Goal: Task Accomplishment & Management: Manage account settings

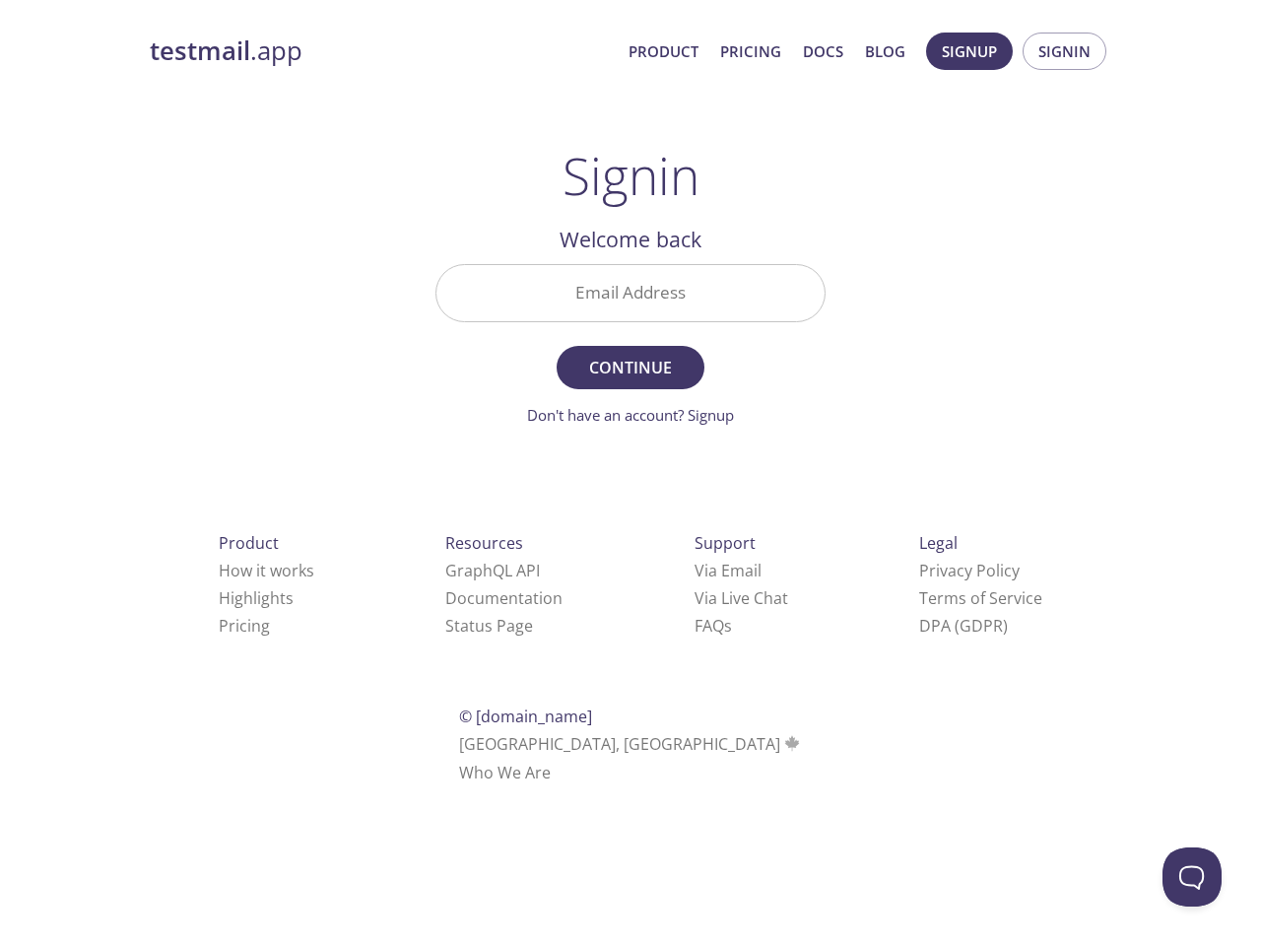
click at [630, 357] on span "Continue" at bounding box center [630, 368] width 104 height 28
click at [969, 51] on span "Signup" at bounding box center [969, 51] width 55 height 26
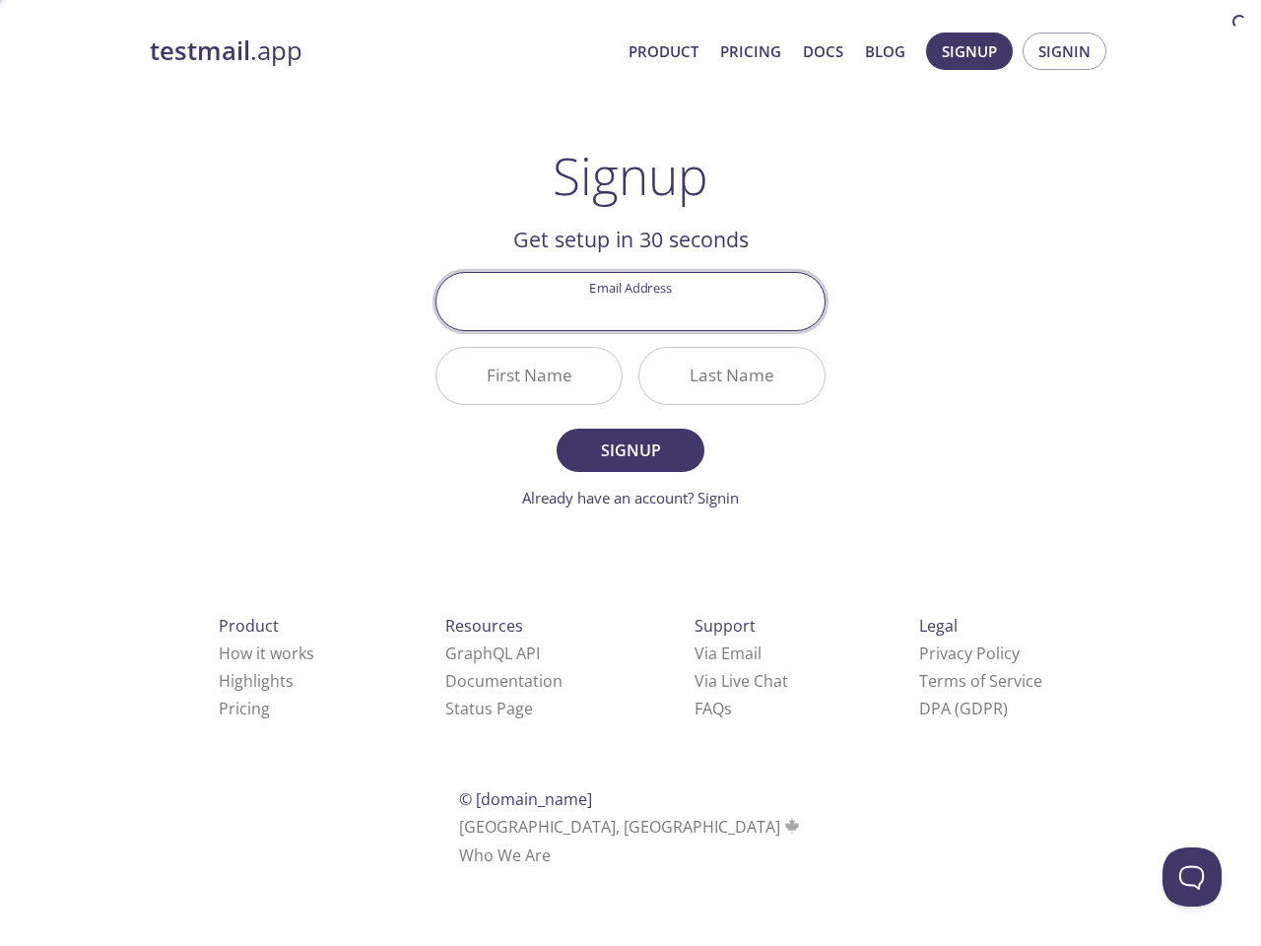
click at [1064, 51] on span "Signin" at bounding box center [1064, 51] width 52 height 26
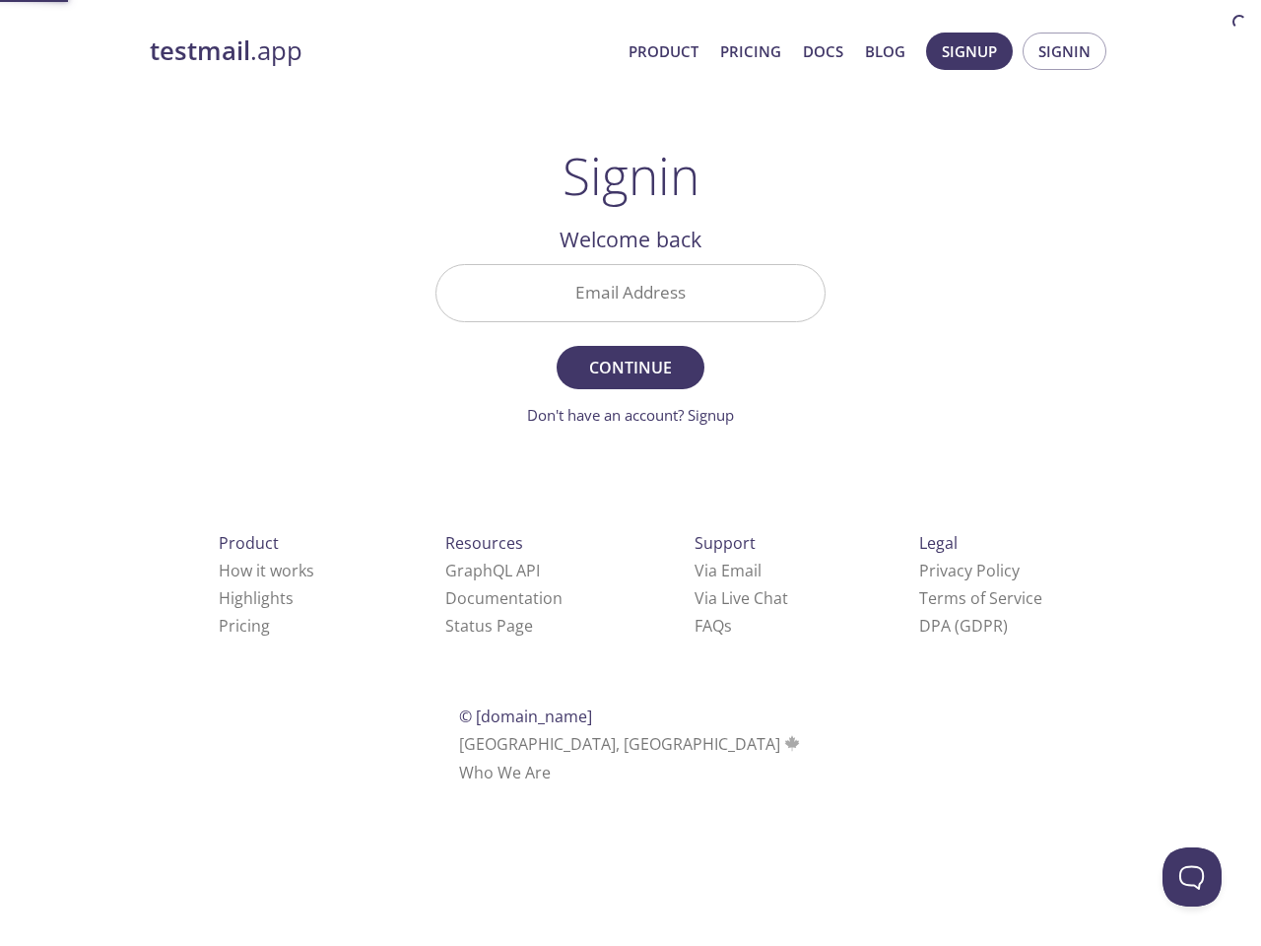
click at [630, 293] on input "Email Address" at bounding box center [630, 293] width 388 height 56
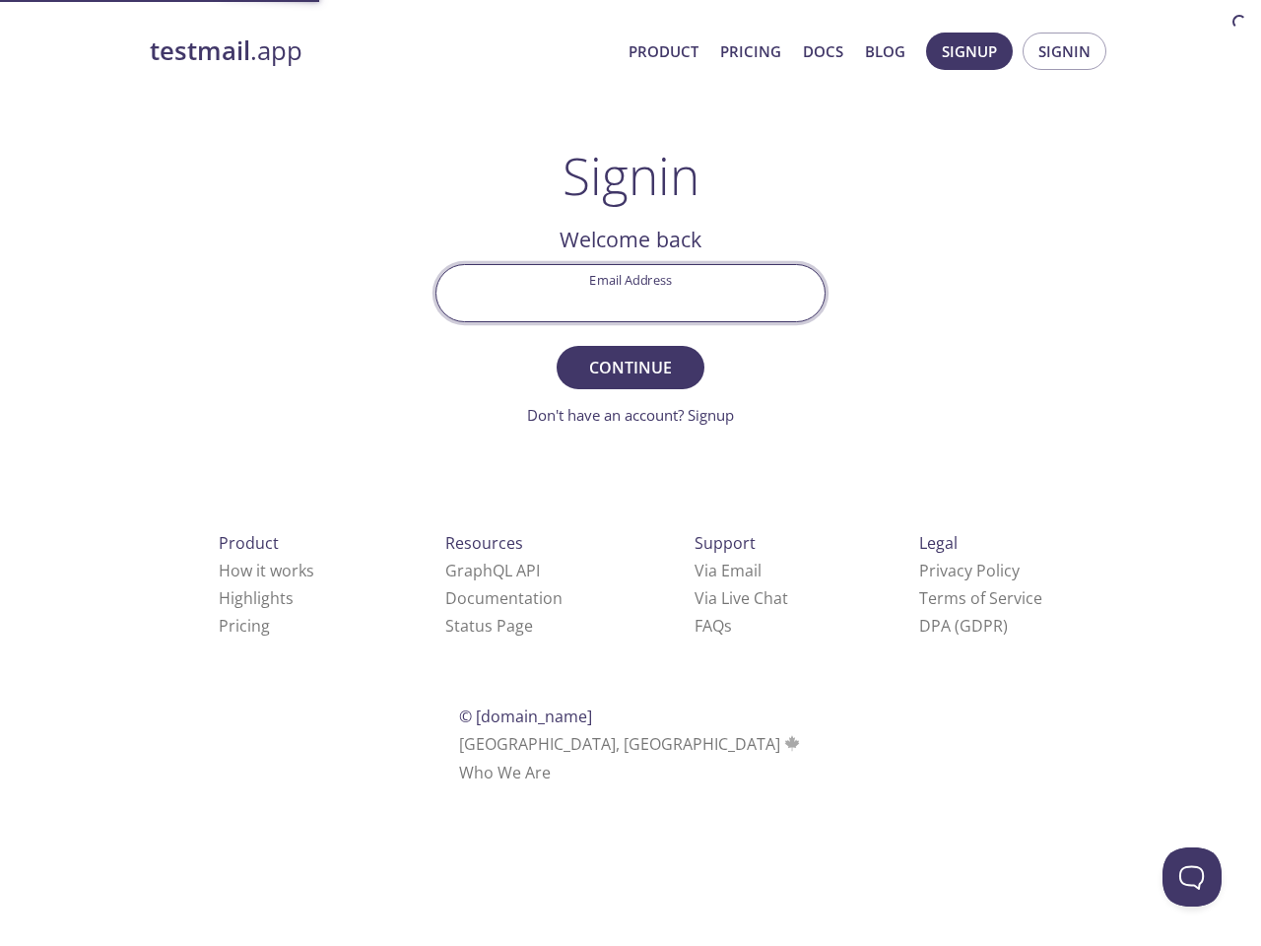
click at [694, 570] on link "Via Email" at bounding box center [727, 570] width 67 height 22
click at [694, 598] on link "Via Live Chat" at bounding box center [741, 598] width 94 height 22
